Goal: Task Accomplishment & Management: Manage account settings

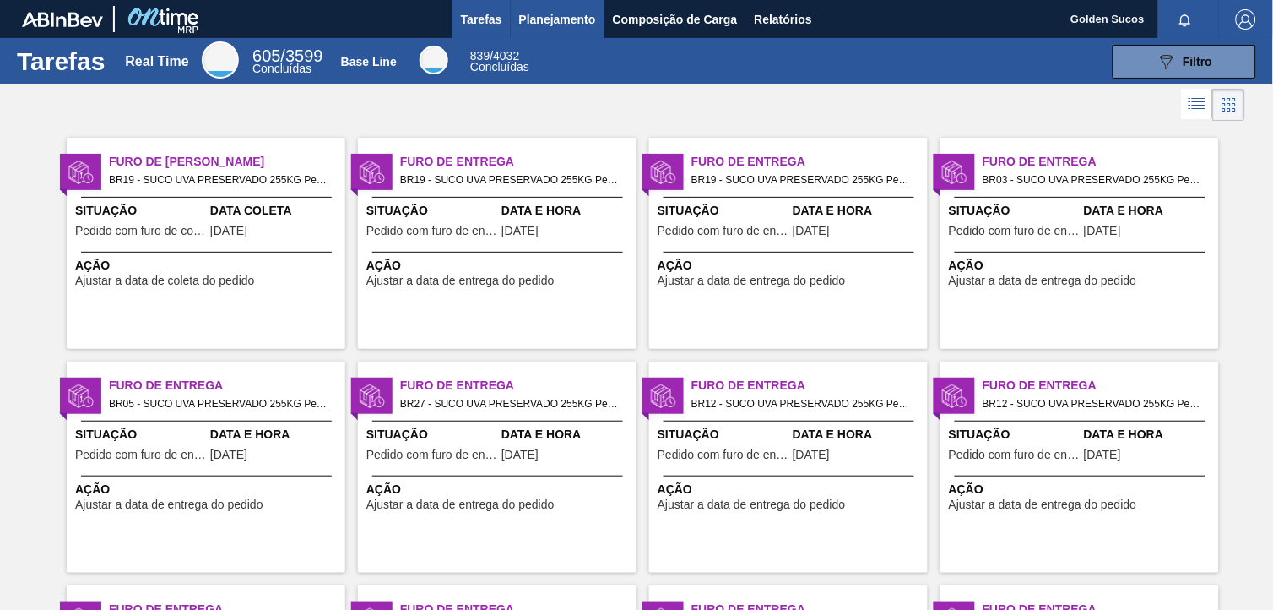
click at [568, 19] on span "Planejamento" at bounding box center [557, 19] width 77 height 20
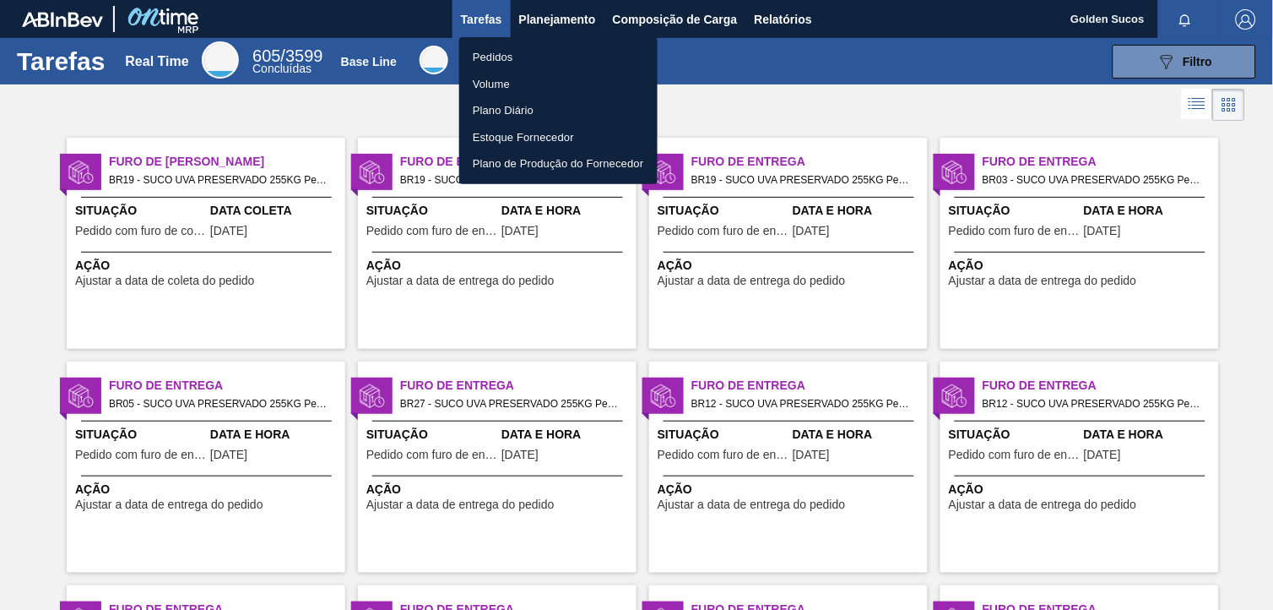
click at [486, 57] on li "Pedidos" at bounding box center [558, 57] width 198 height 27
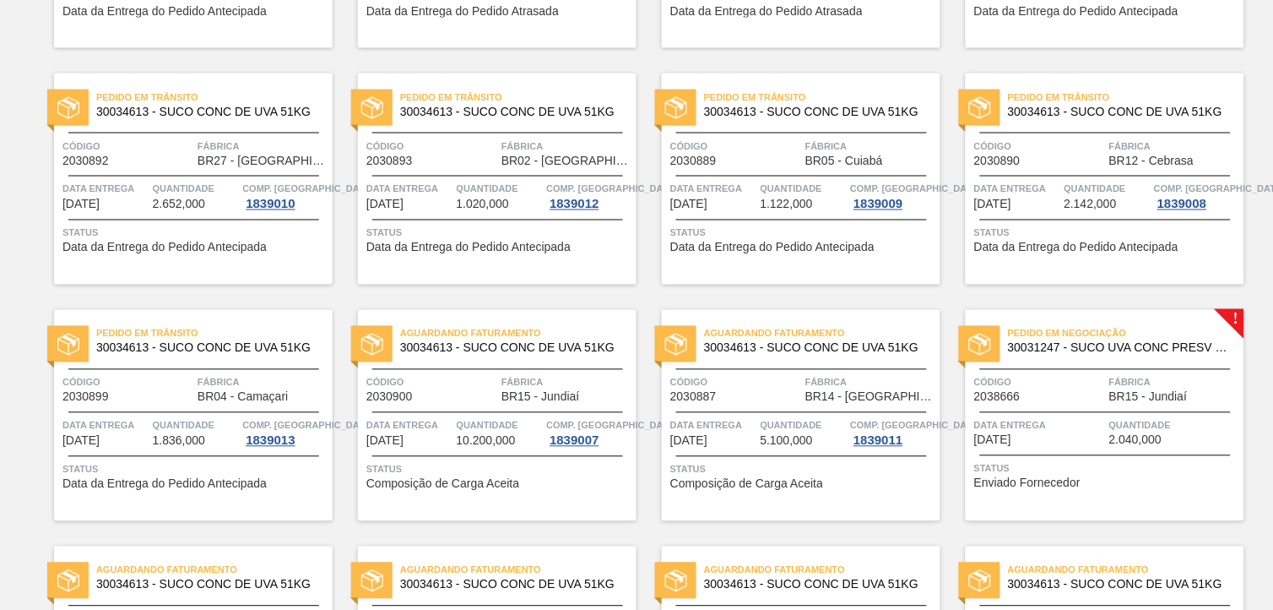
scroll to position [844, 0]
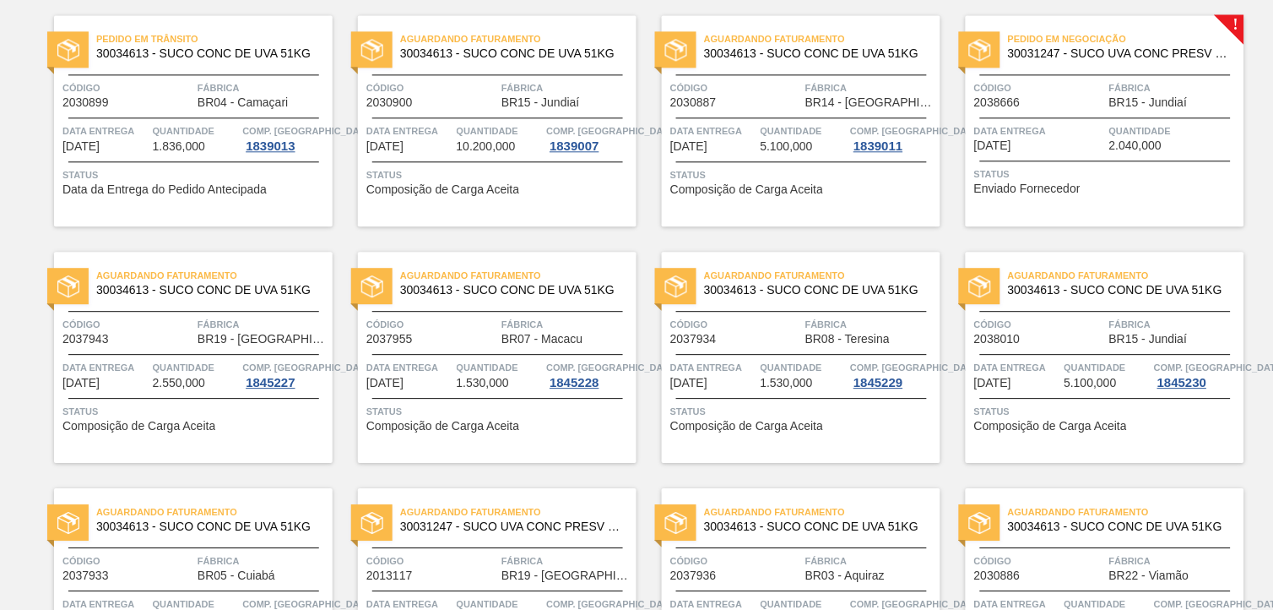
click at [1142, 53] on span "30031247 - SUCO UVA CONC PRESV 255KG" at bounding box center [1119, 53] width 223 height 13
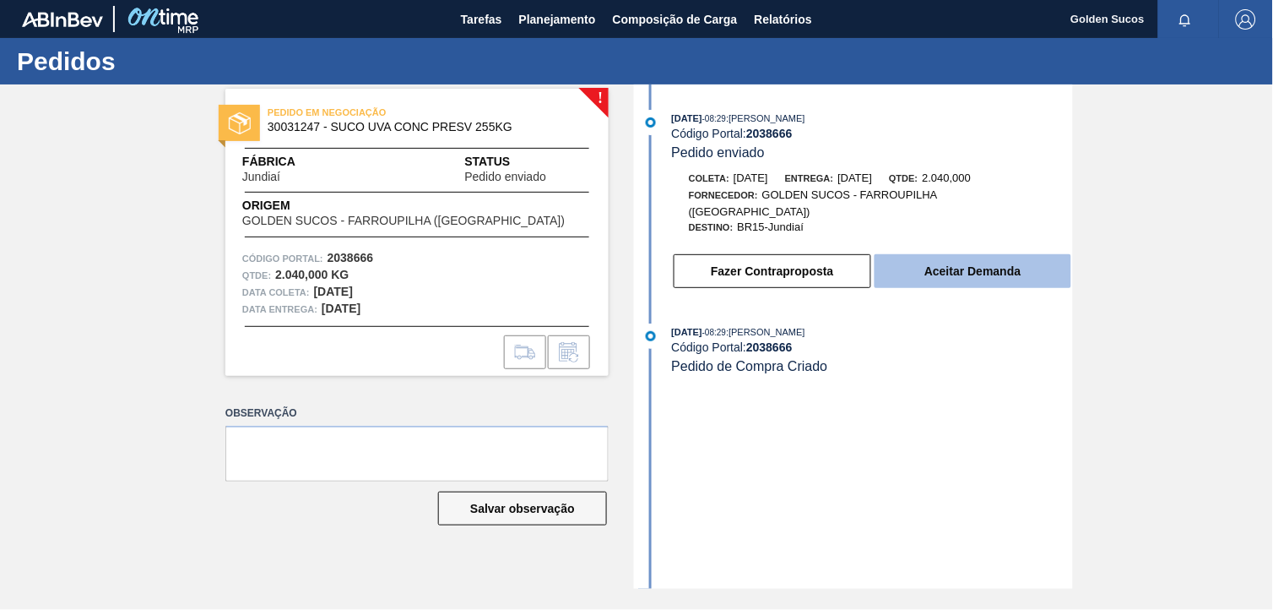
click at [1023, 265] on button "Aceitar Demanda" at bounding box center [973, 271] width 197 height 34
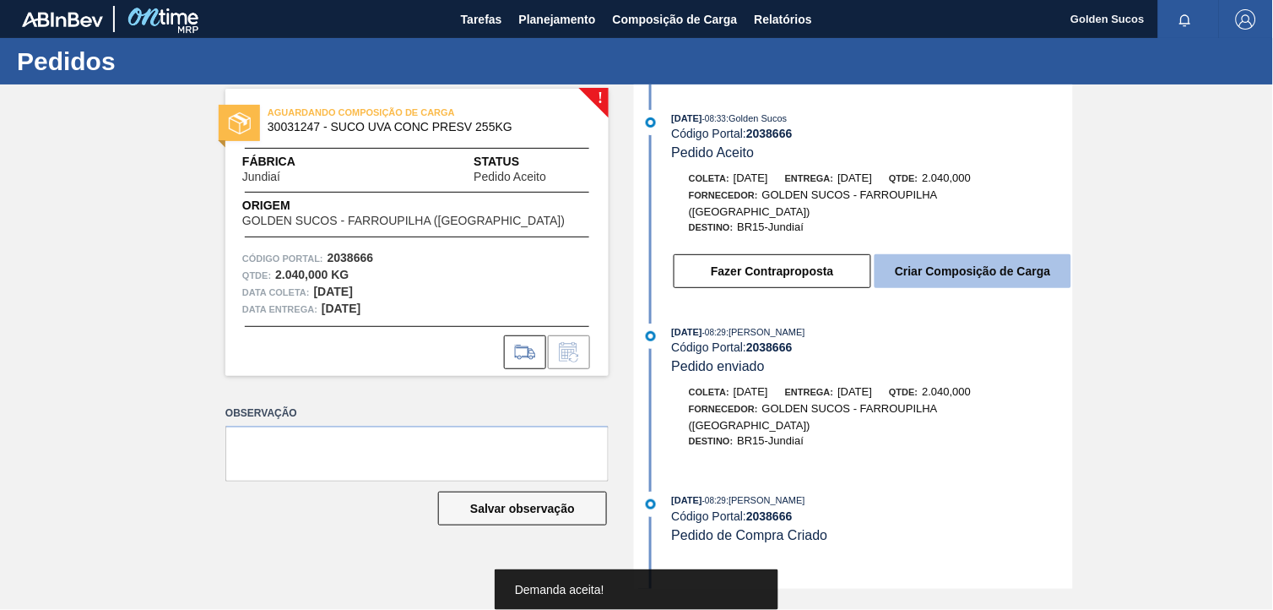
click at [1022, 264] on button "Criar Composição de Carga" at bounding box center [973, 271] width 197 height 34
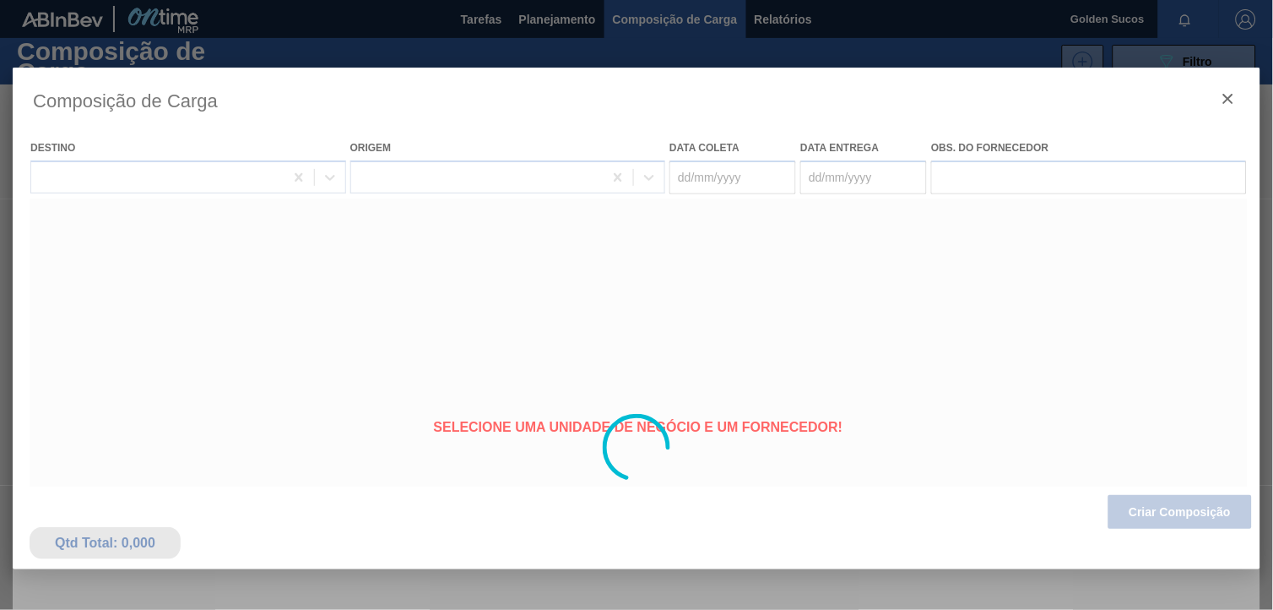
type coleta "[DATE]"
type entrega "[DATE]"
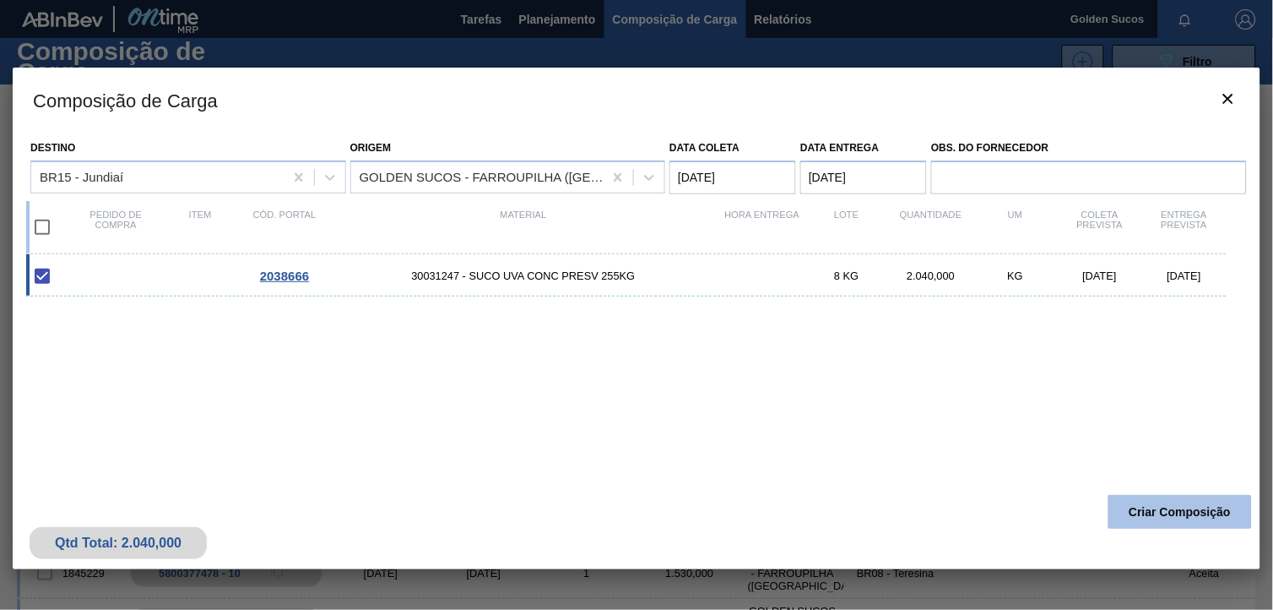
click at [1196, 508] on button "Criar Composição" at bounding box center [1181, 512] width 144 height 34
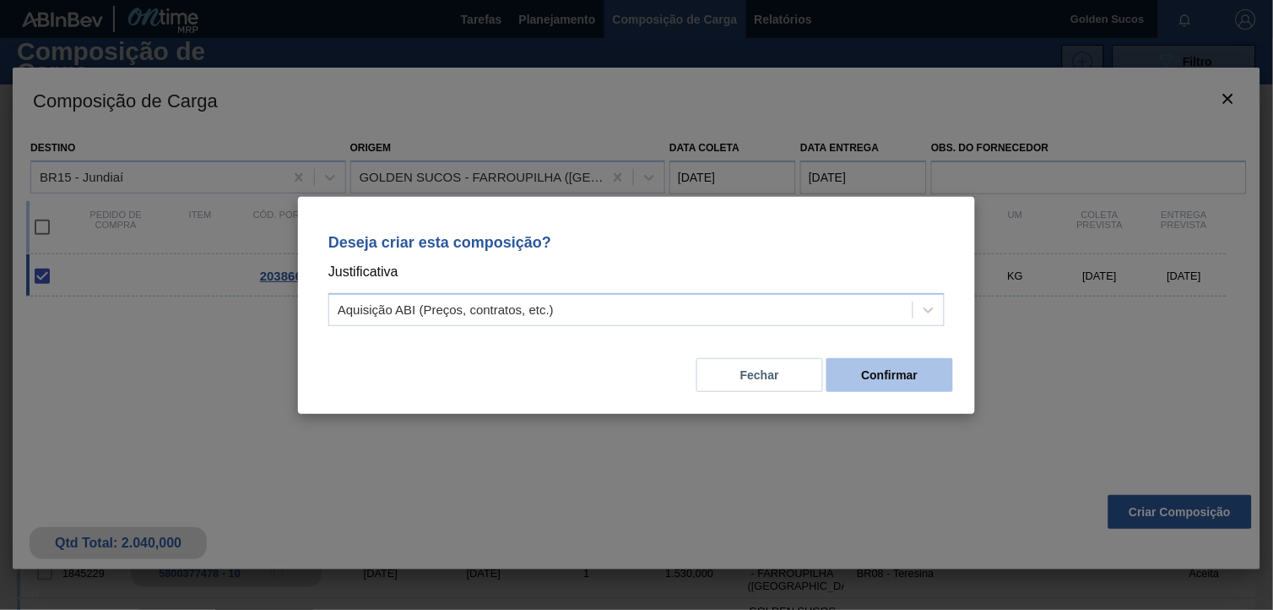
click at [885, 372] on button "Confirmar" at bounding box center [890, 375] width 127 height 34
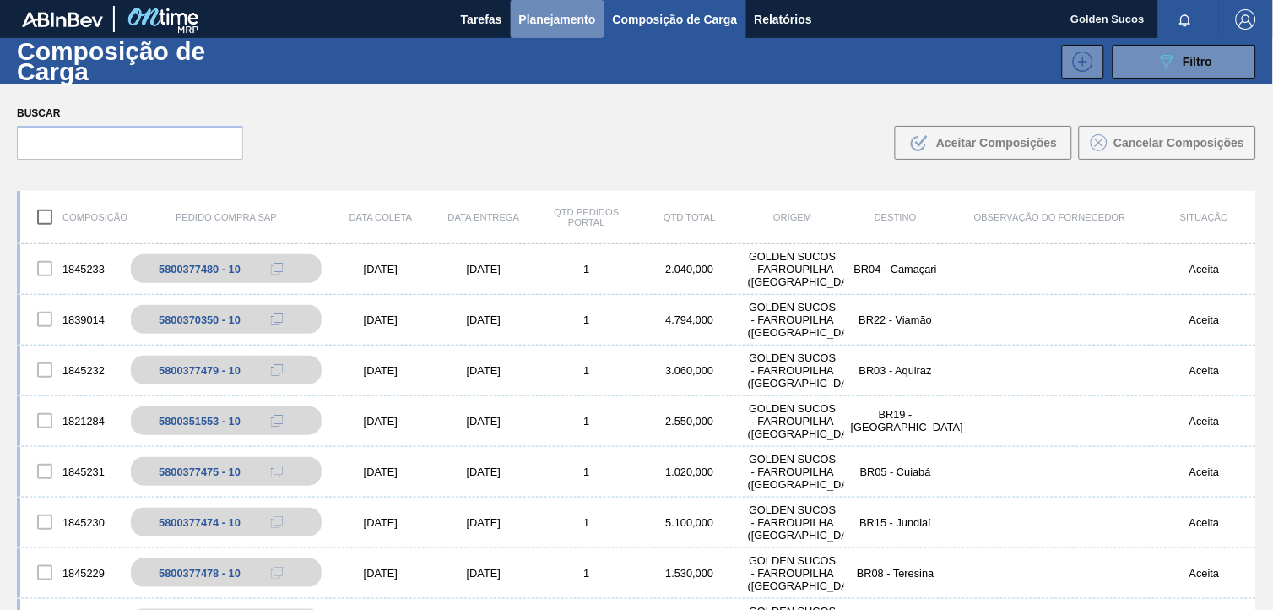
click at [563, 19] on span "Planejamento" at bounding box center [557, 19] width 77 height 20
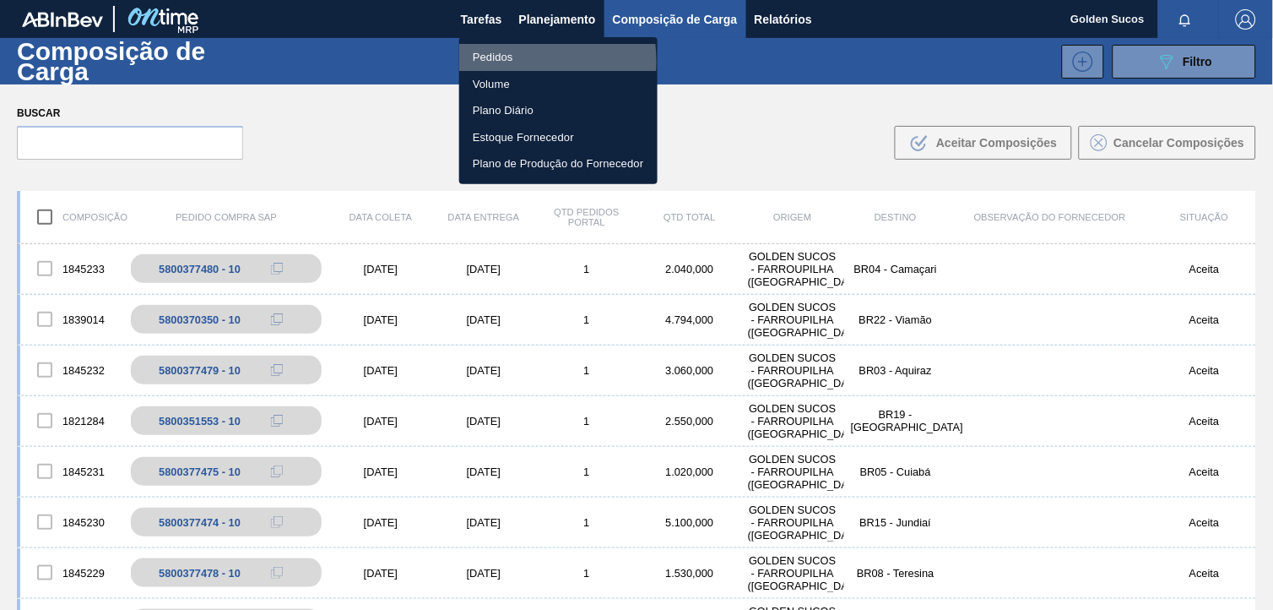
drag, startPoint x: 495, startPoint y: 62, endPoint x: 657, endPoint y: 107, distance: 168.4
click at [496, 62] on li "Pedidos" at bounding box center [558, 57] width 198 height 27
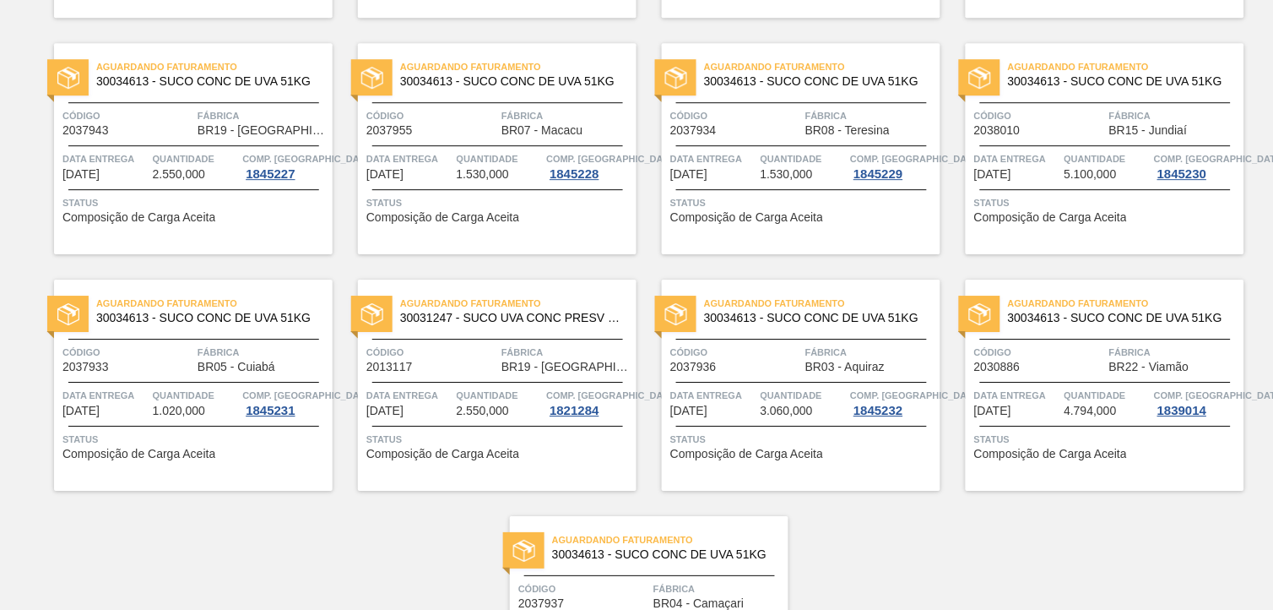
scroll to position [1233, 0]
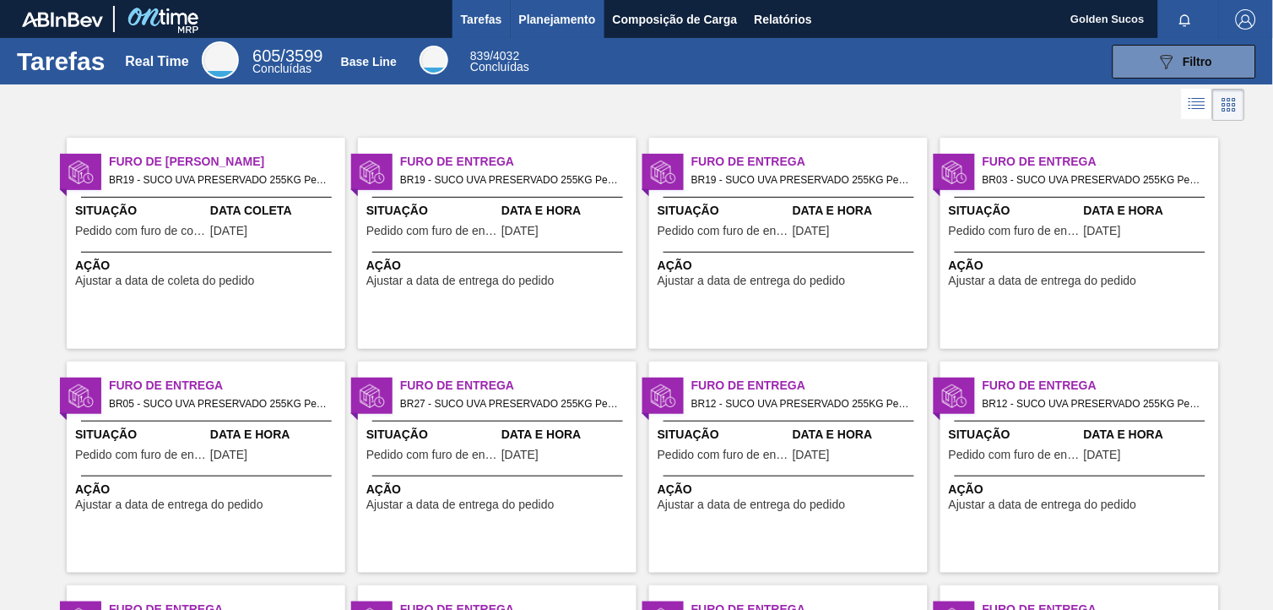
click at [569, 17] on span "Planejamento" at bounding box center [557, 19] width 77 height 20
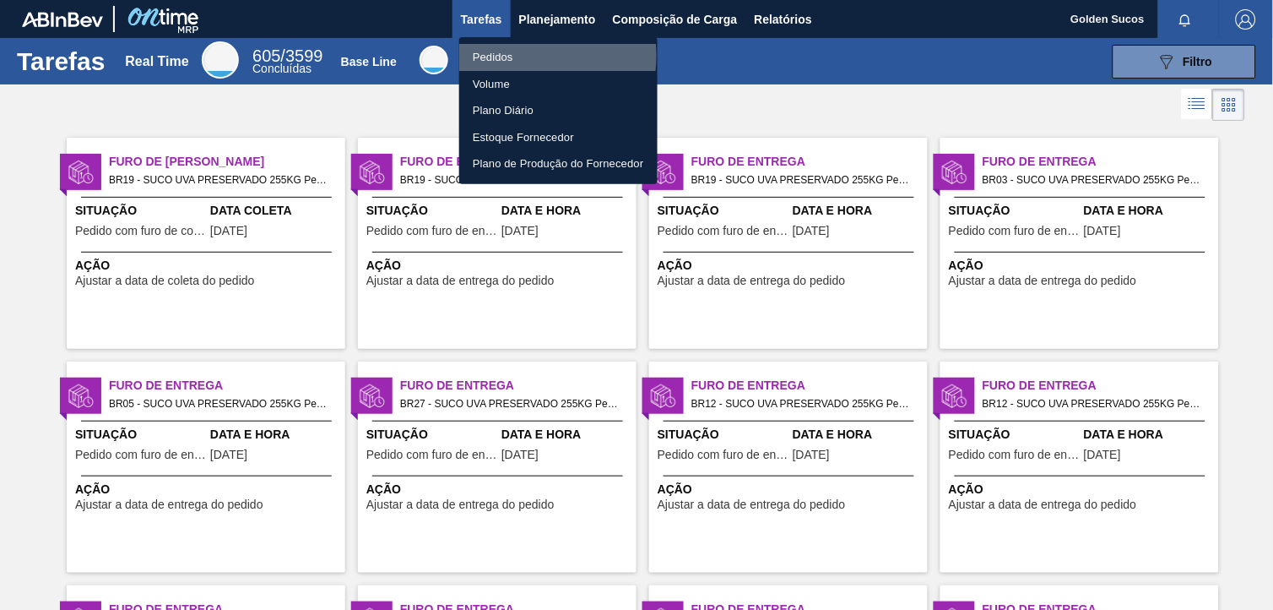
click at [520, 56] on li "Pedidos" at bounding box center [558, 57] width 198 height 27
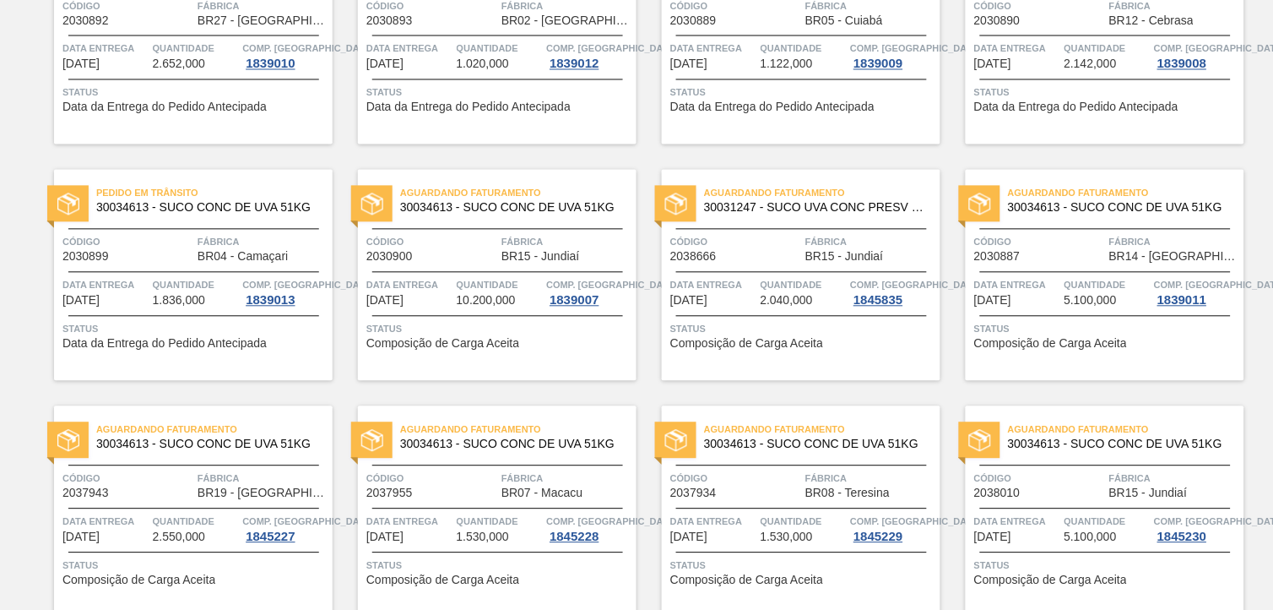
scroll to position [656, 0]
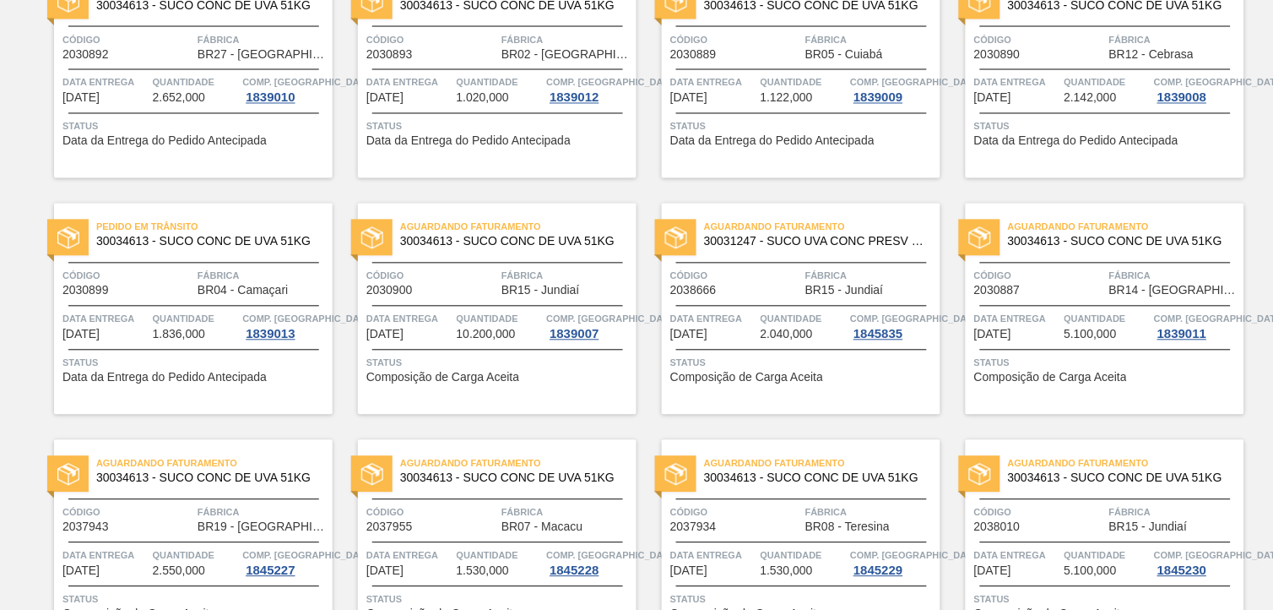
click at [850, 242] on span "30031247 - SUCO UVA CONC PRESV 255KG" at bounding box center [815, 242] width 223 height 13
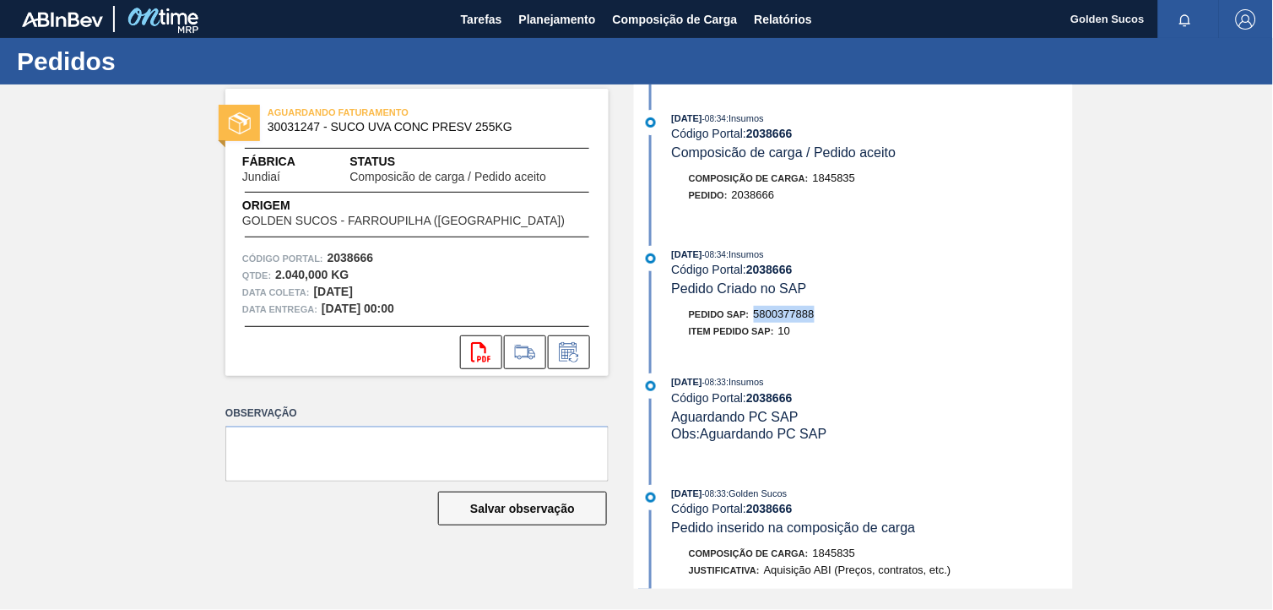
drag, startPoint x: 820, startPoint y: 317, endPoint x: 757, endPoint y: 322, distance: 62.6
click at [757, 322] on div "Pedido SAP: 5800377888" at bounding box center [872, 314] width 401 height 17
copy span "5800377888"
